Goal: Find contact information: Find contact information

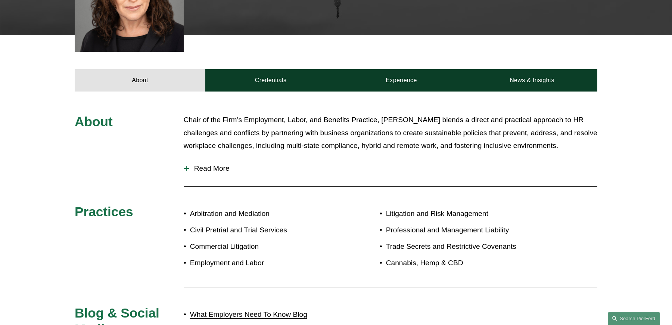
click at [197, 146] on div "Chair of the Firm’s Employment, Labor, and Benefits Practice, [PERSON_NAME] ble…" at bounding box center [391, 136] width 414 height 45
click at [197, 164] on span "Read More" at bounding box center [393, 168] width 409 height 8
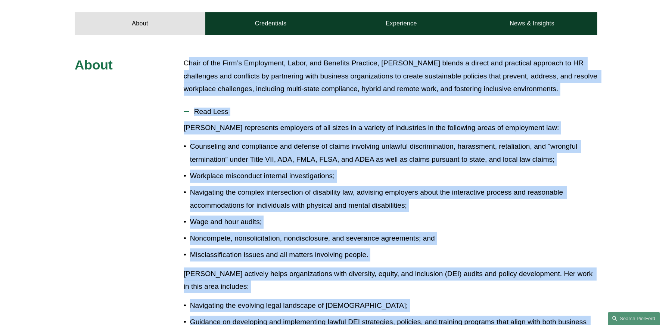
scroll to position [401, 0]
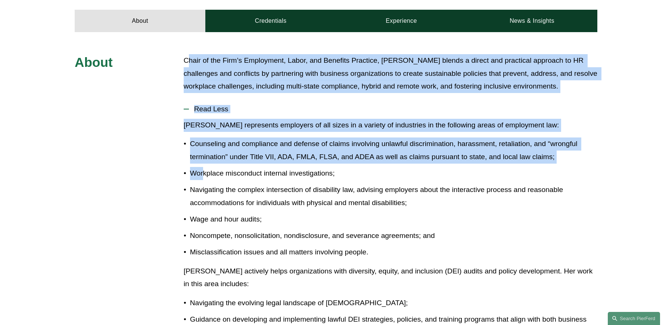
drag, startPoint x: 187, startPoint y: 50, endPoint x: 205, endPoint y: 145, distance: 97.3
click at [205, 145] on p "Counseling and compliance and defense of claims involving unlawful discriminati…" at bounding box center [393, 150] width 407 height 26
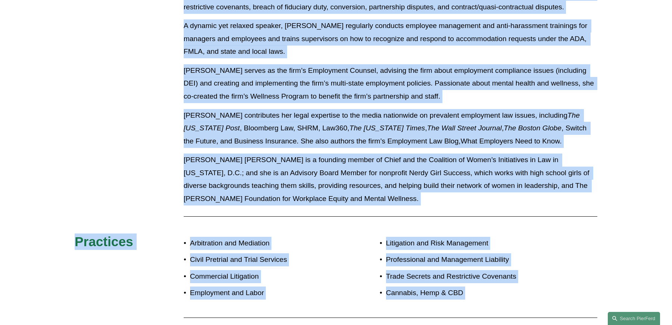
scroll to position [936, 0]
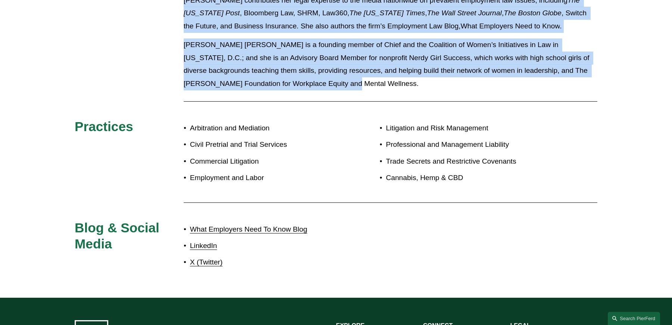
drag, startPoint x: 184, startPoint y: 49, endPoint x: 317, endPoint y: 80, distance: 136.5
copy div "Lorem ip dol Sita’c Adipiscing, Elits, doe Temporin Utlabore, Etd magnaa e admi…"
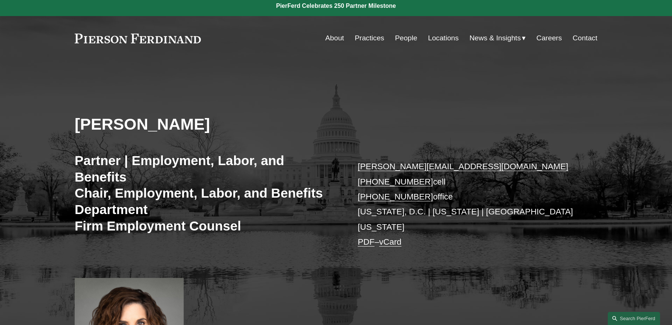
scroll to position [15, 0]
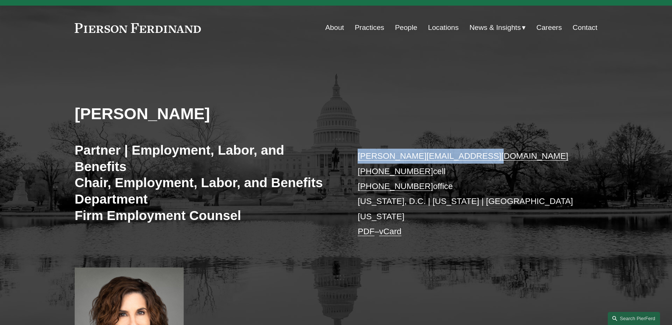
drag, startPoint x: 468, startPoint y: 159, endPoint x: 359, endPoint y: 156, distance: 109.1
click at [359, 156] on p "[PERSON_NAME][EMAIL_ADDRESS][DOMAIN_NAME] [PHONE_NUMBER] cell [PHONE_NUMBER] of…" at bounding box center [467, 194] width 218 height 90
copy link "[PERSON_NAME][EMAIL_ADDRESS][DOMAIN_NAME]"
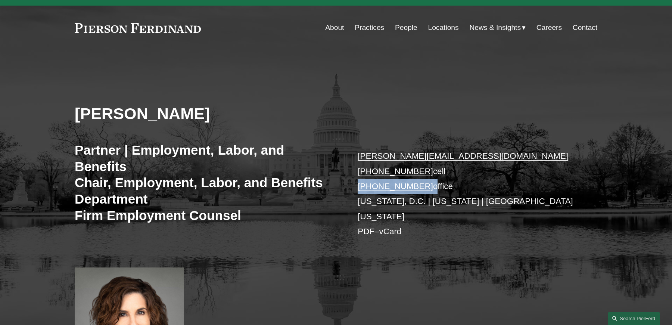
drag, startPoint x: 425, startPoint y: 189, endPoint x: 358, endPoint y: 188, distance: 67.6
click at [358, 189] on p "[PERSON_NAME][EMAIL_ADDRESS][DOMAIN_NAME] [PHONE_NUMBER] cell [PHONE_NUMBER] of…" at bounding box center [467, 194] width 218 height 90
copy p "[PHONE_NUMBER]"
